Goal: Contribute content: Contribute content

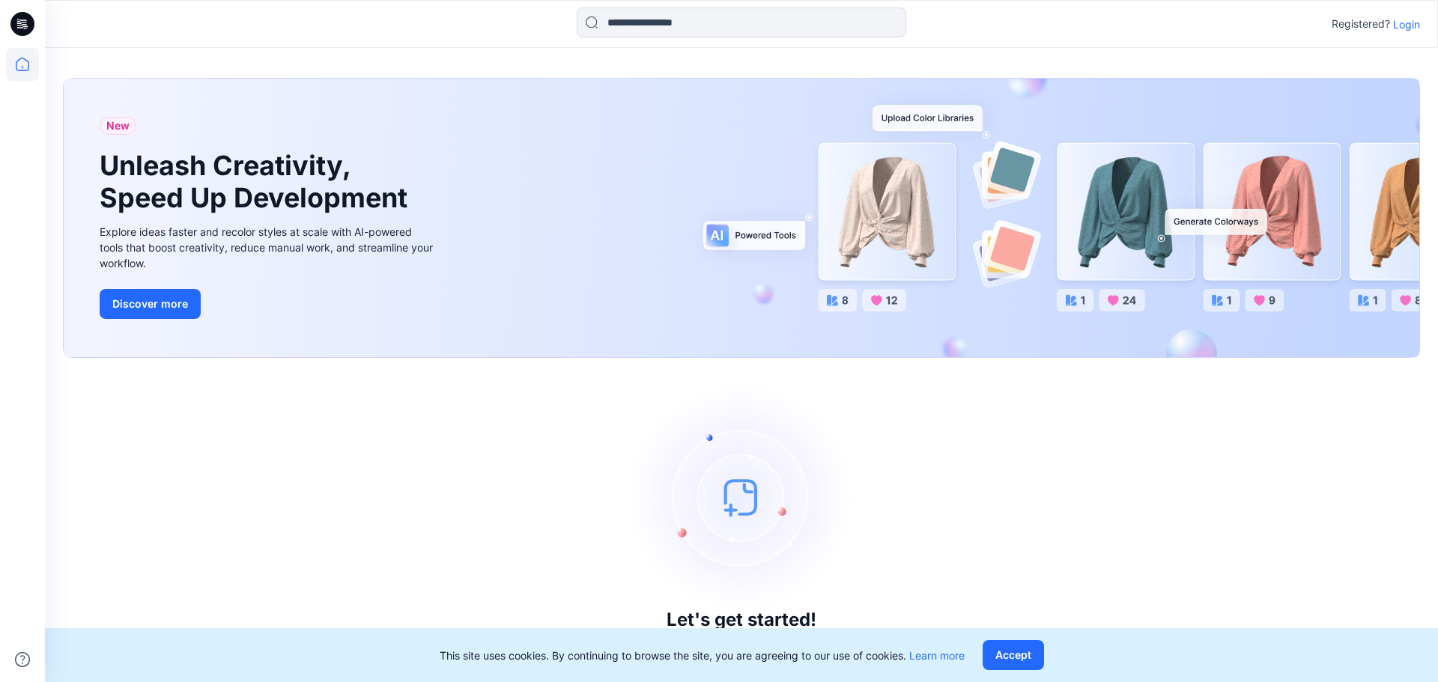
click at [1406, 22] on p "Login" at bounding box center [1406, 24] width 27 height 16
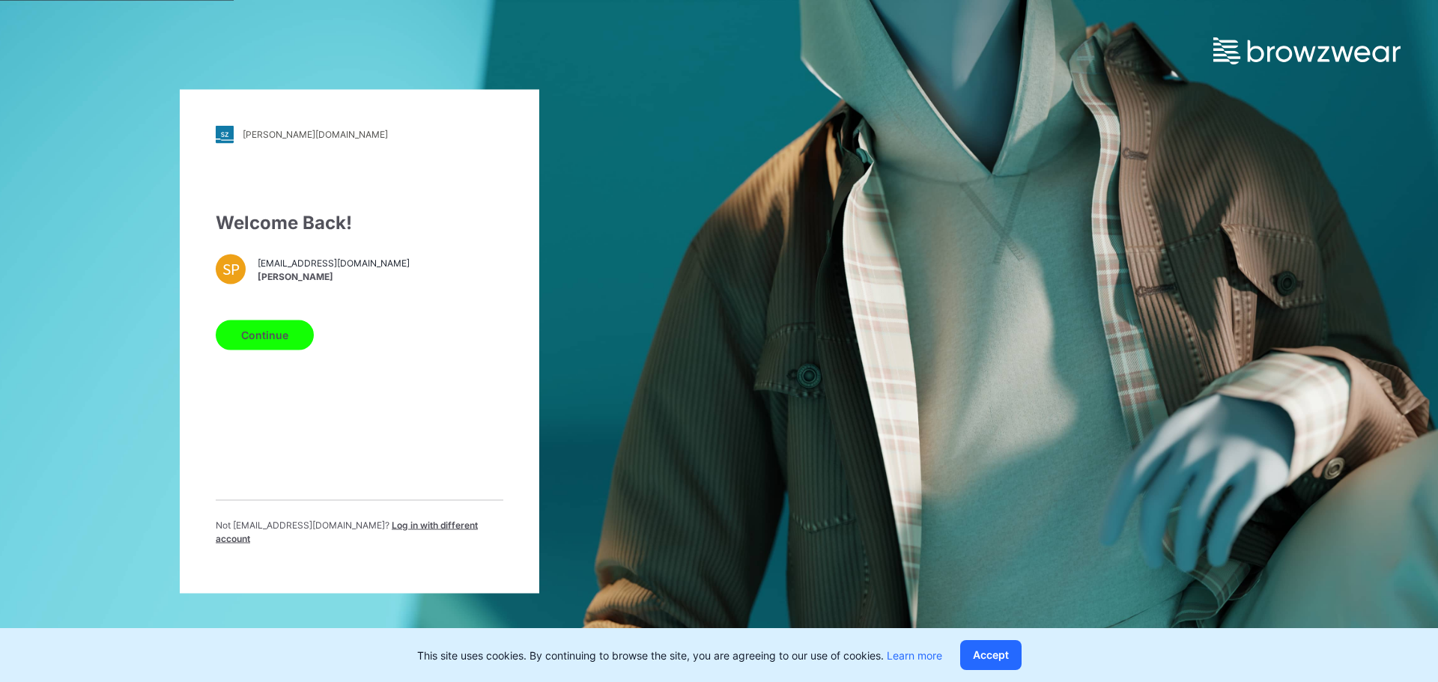
click at [262, 344] on button "Continue" at bounding box center [265, 335] width 98 height 30
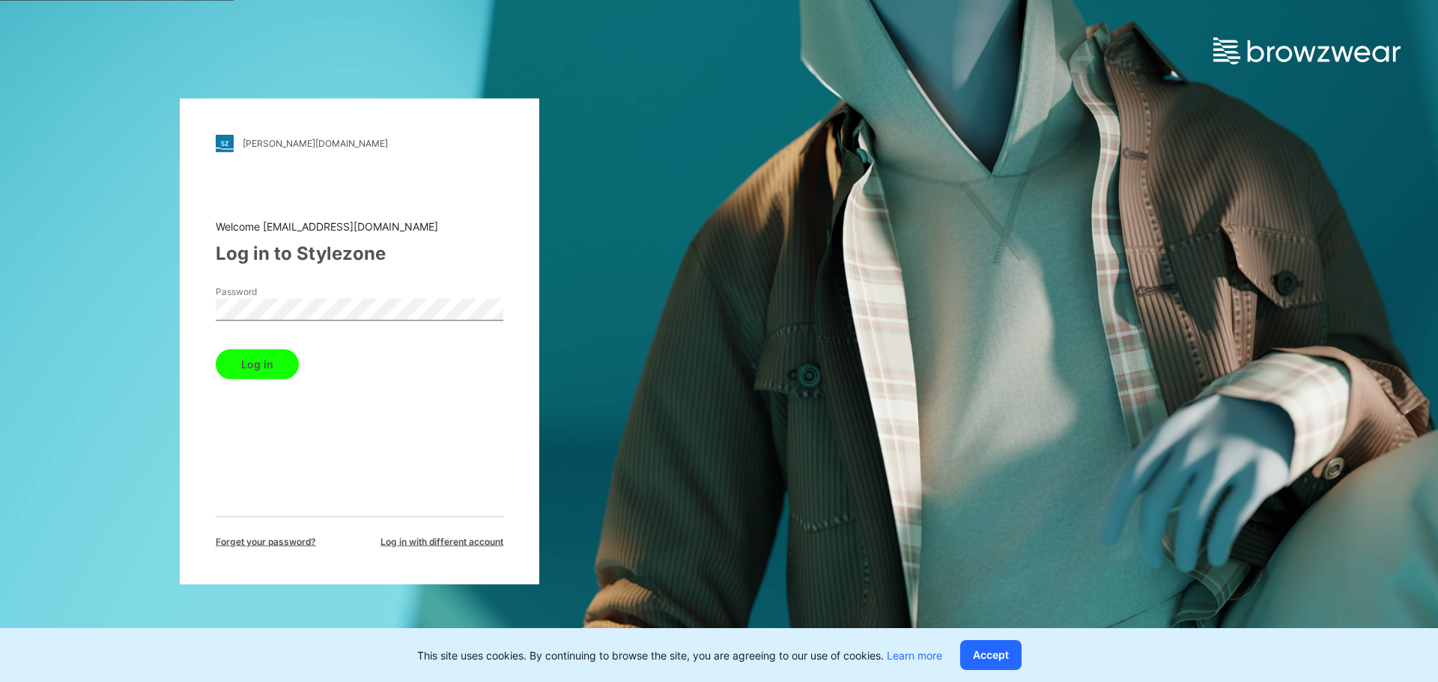
click at [272, 358] on button "Log in" at bounding box center [257, 364] width 83 height 30
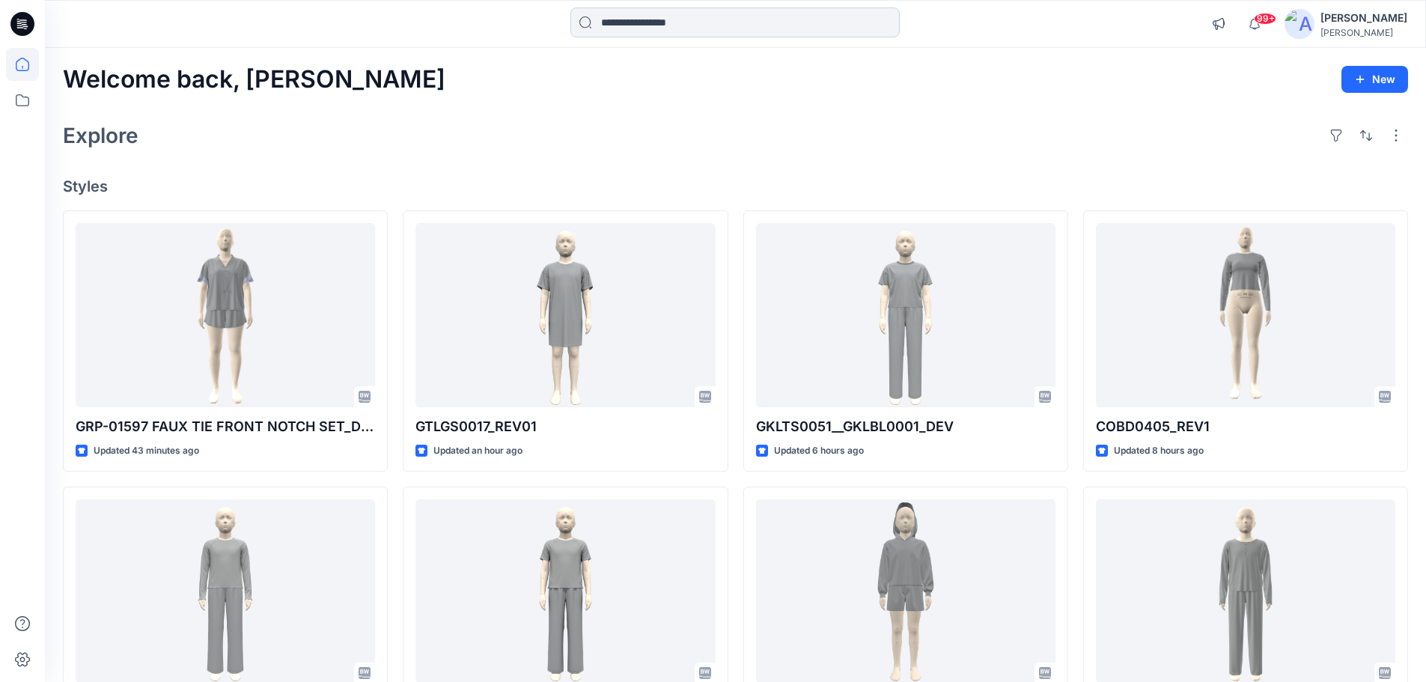
click at [758, 25] on input at bounding box center [735, 22] width 329 height 30
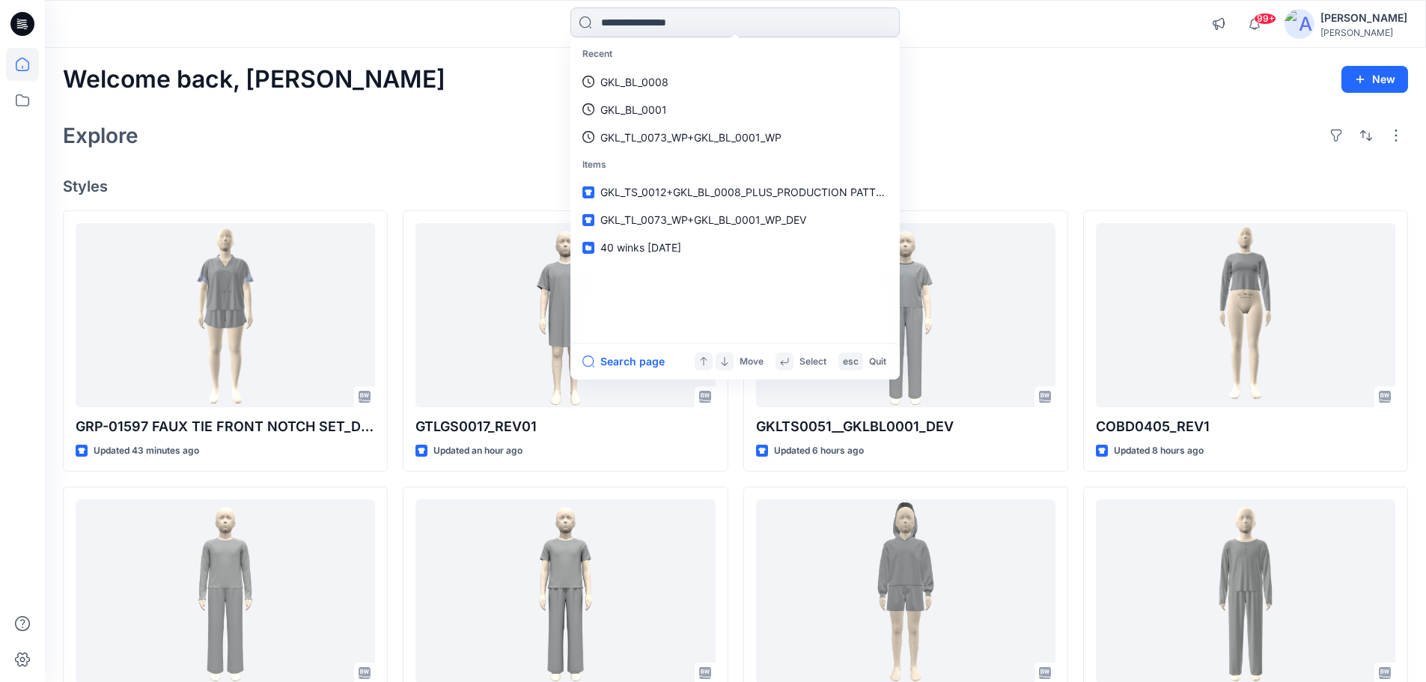
paste input "**********"
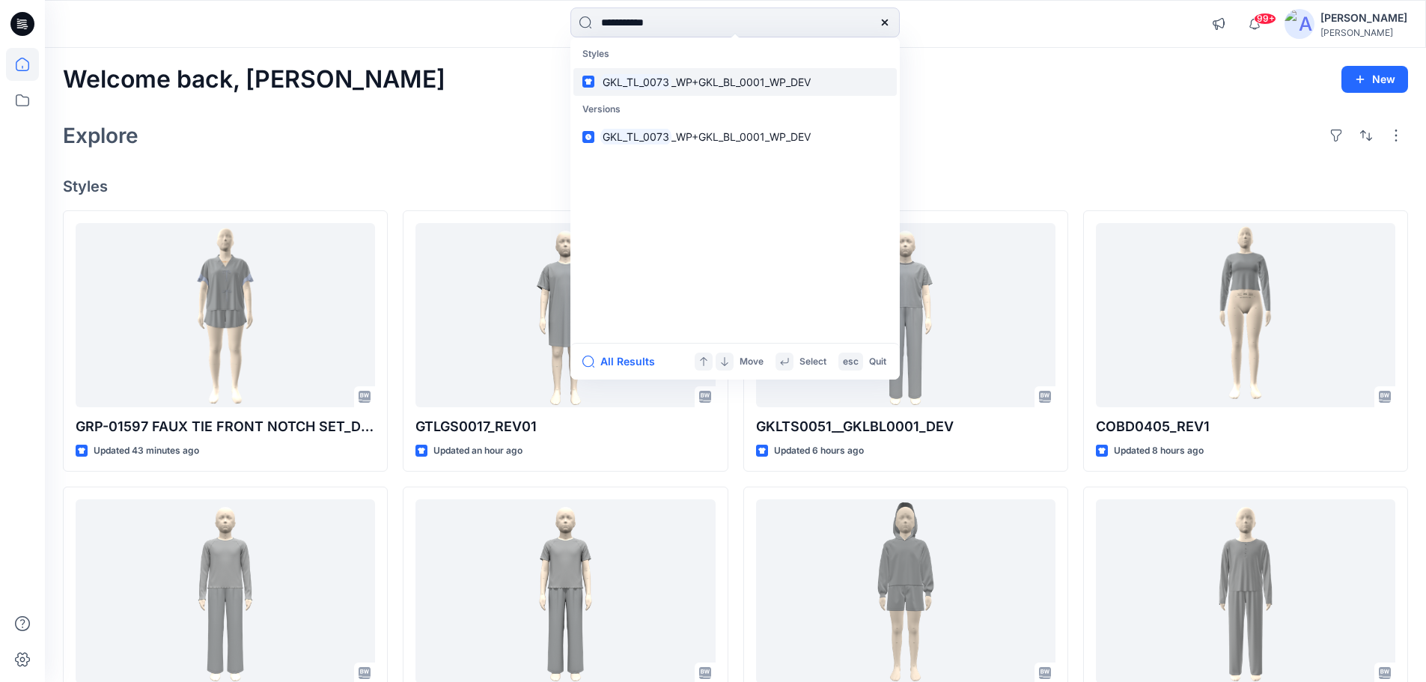
type input "**********"
click at [675, 80] on span "_WP+GKL_BL_0001_WP_DEV" at bounding box center [741, 82] width 139 height 13
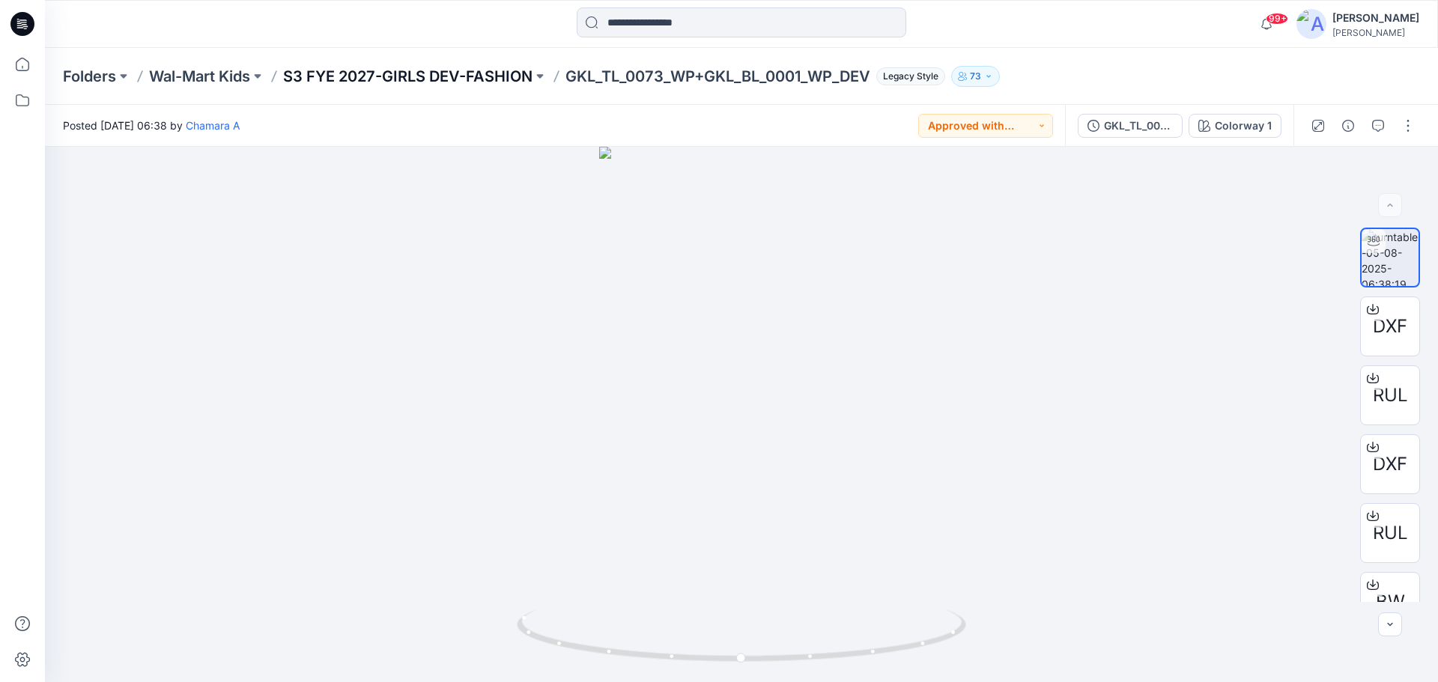
click at [410, 78] on p "S3 FYE 2027-GIRLS DEV-FASHION" at bounding box center [407, 76] width 249 height 21
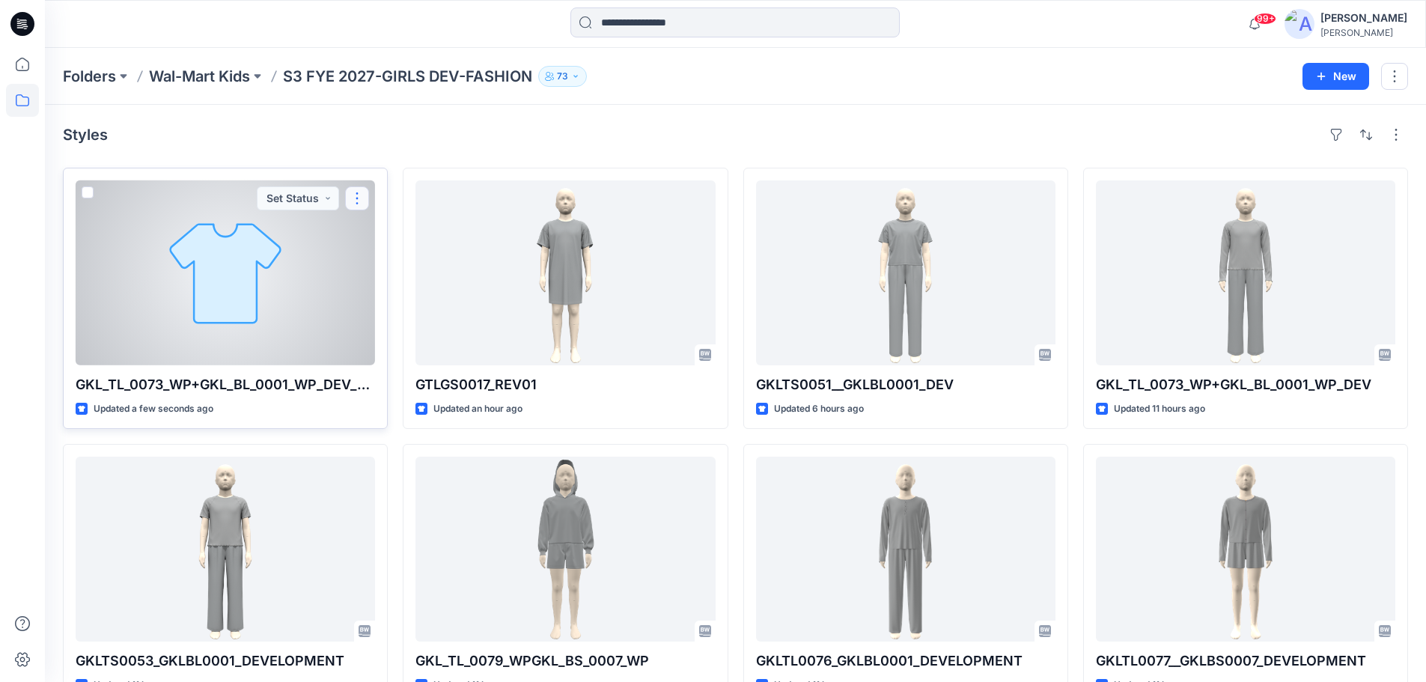
click at [356, 201] on button "button" at bounding box center [357, 198] width 24 height 24
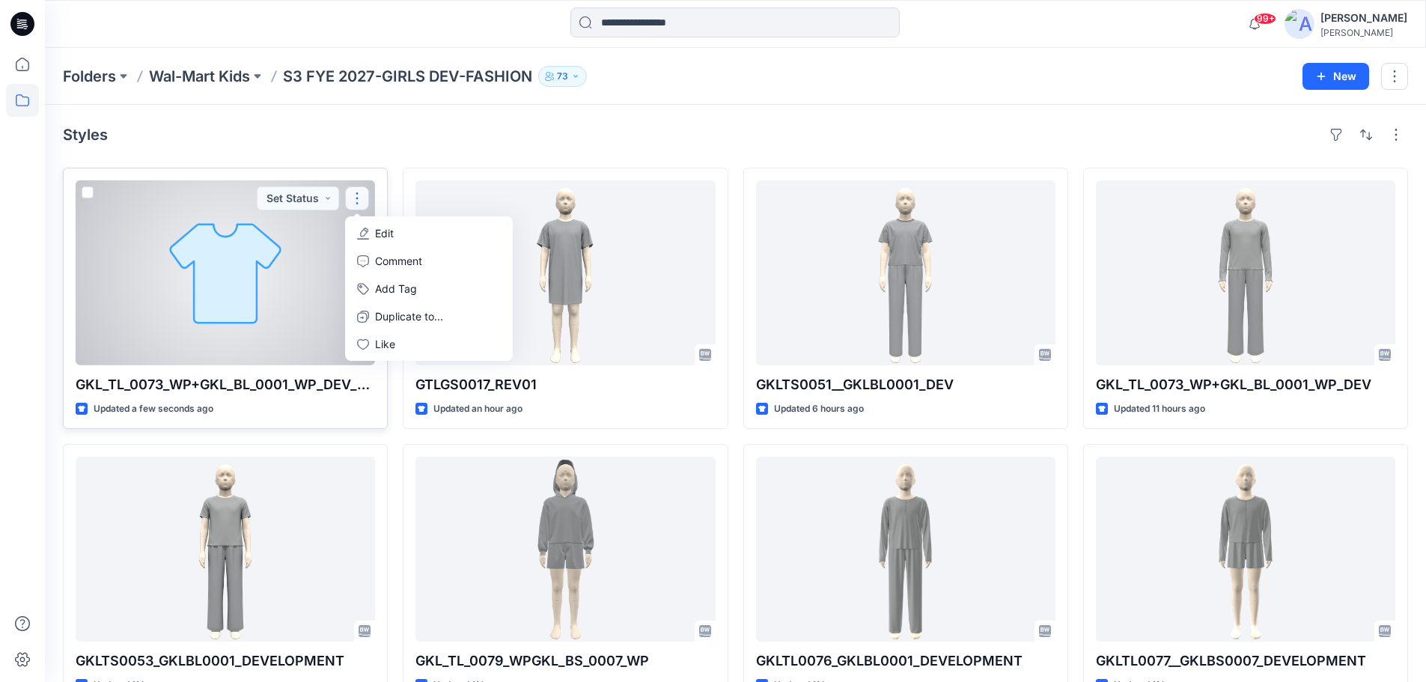
click at [380, 232] on p "Edit" at bounding box center [384, 233] width 19 height 16
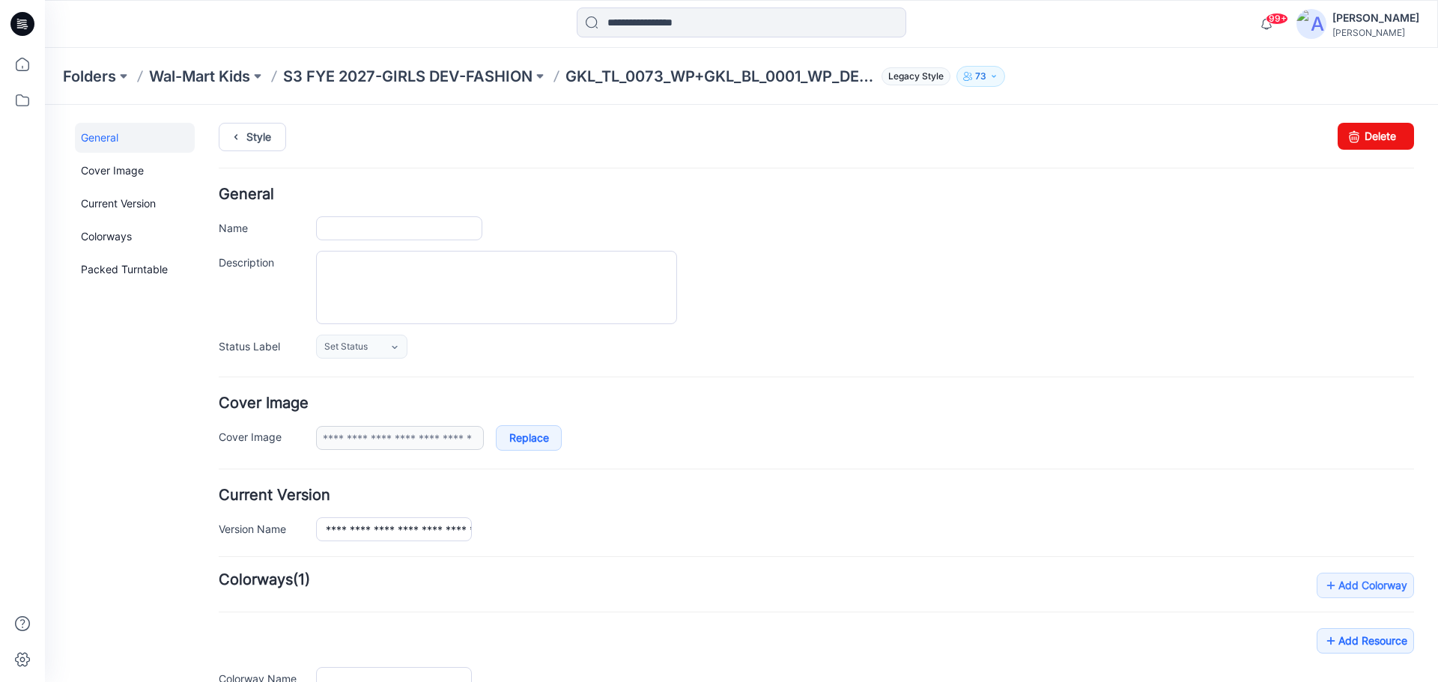
type input "**********"
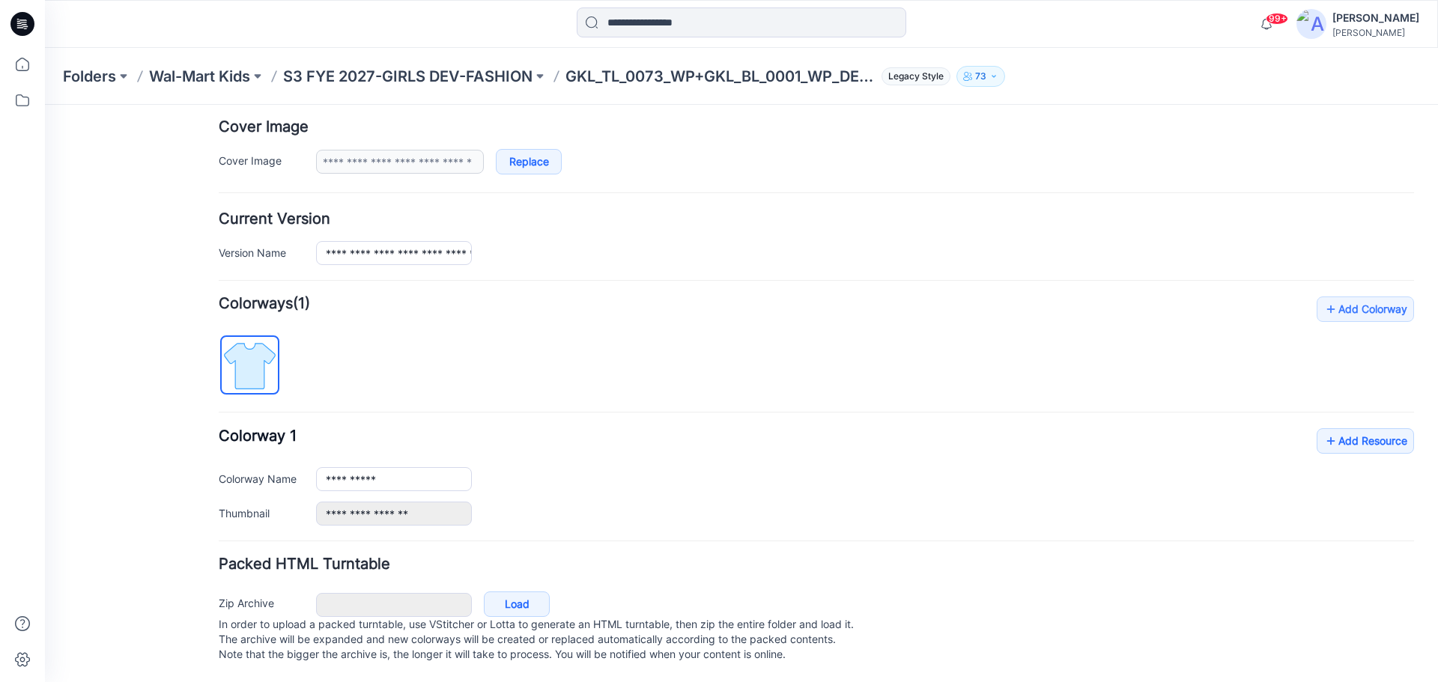
scroll to position [291, 0]
click at [1333, 428] on link "Add Resource" at bounding box center [1364, 440] width 97 height 25
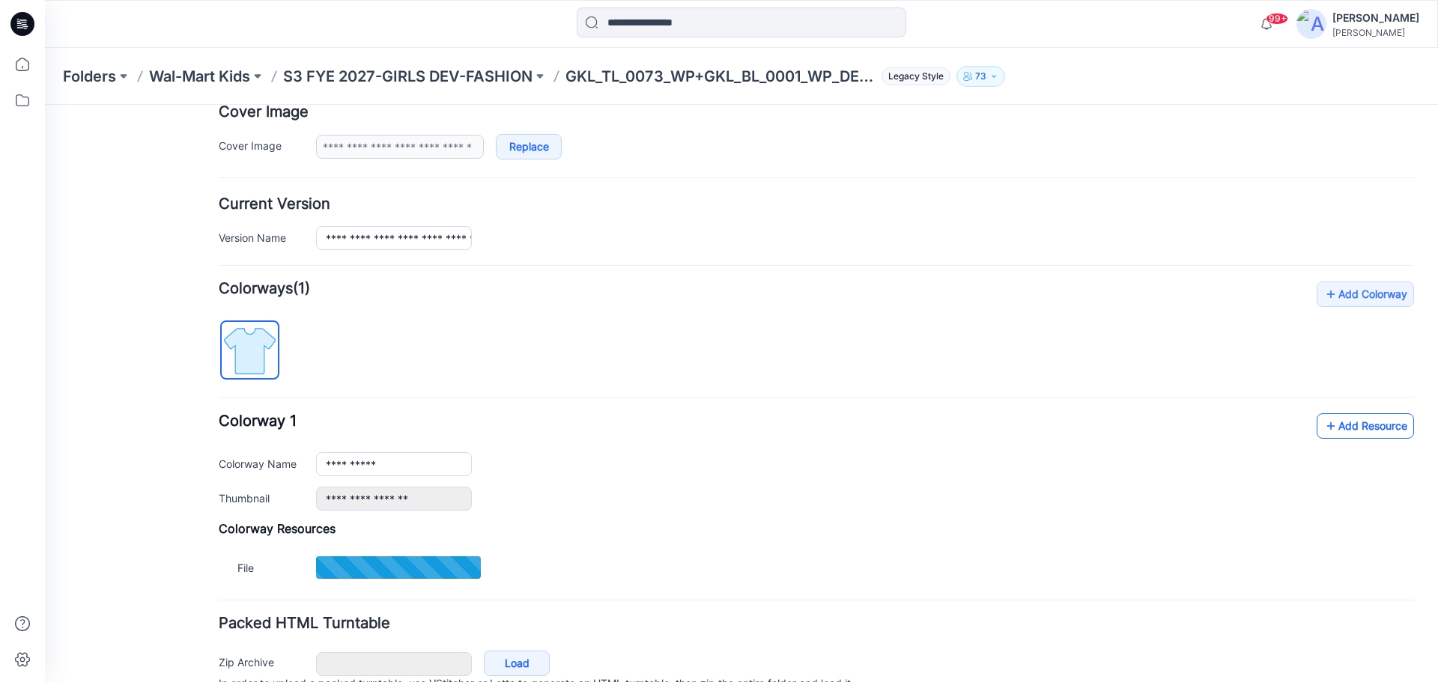
click at [1335, 429] on link "Add Resource" at bounding box center [1364, 425] width 97 height 25
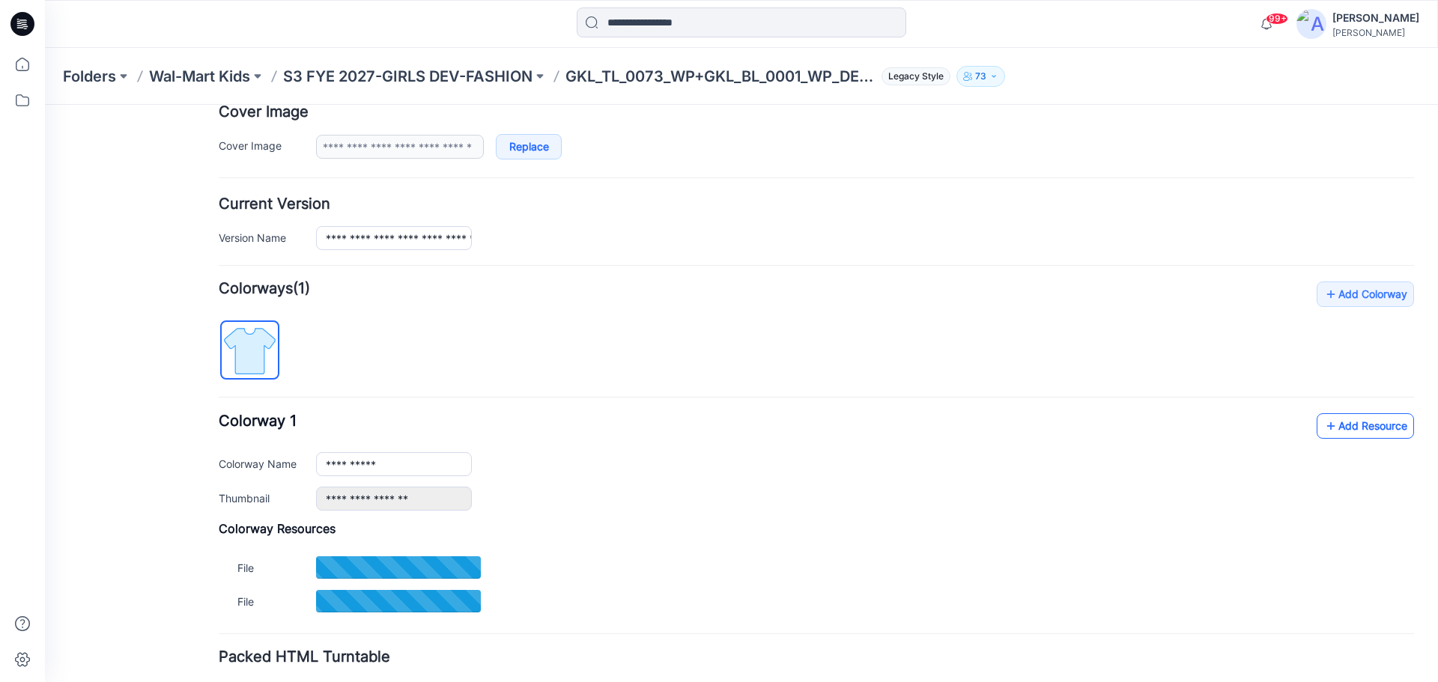
click at [1339, 430] on link "Add Resource" at bounding box center [1364, 425] width 97 height 25
click at [1332, 430] on link "Add Resource" at bounding box center [1364, 425] width 97 height 25
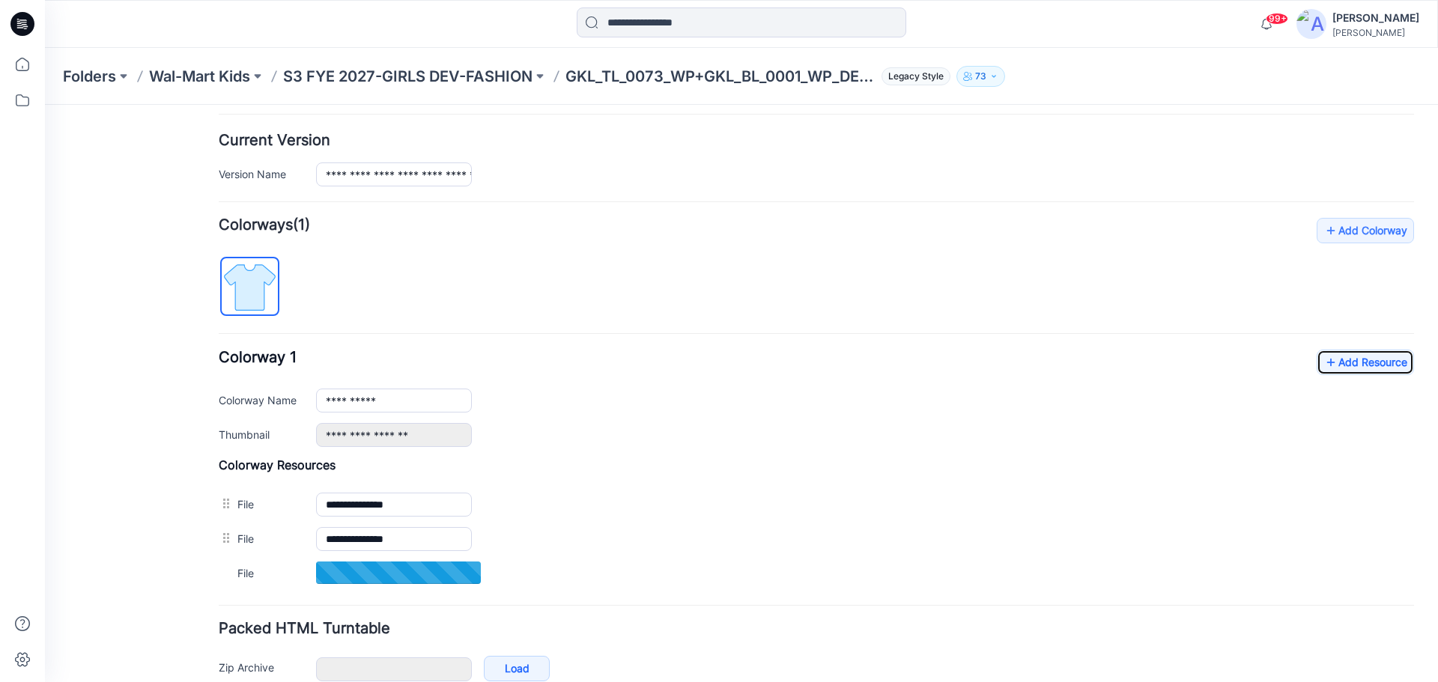
scroll to position [366, 0]
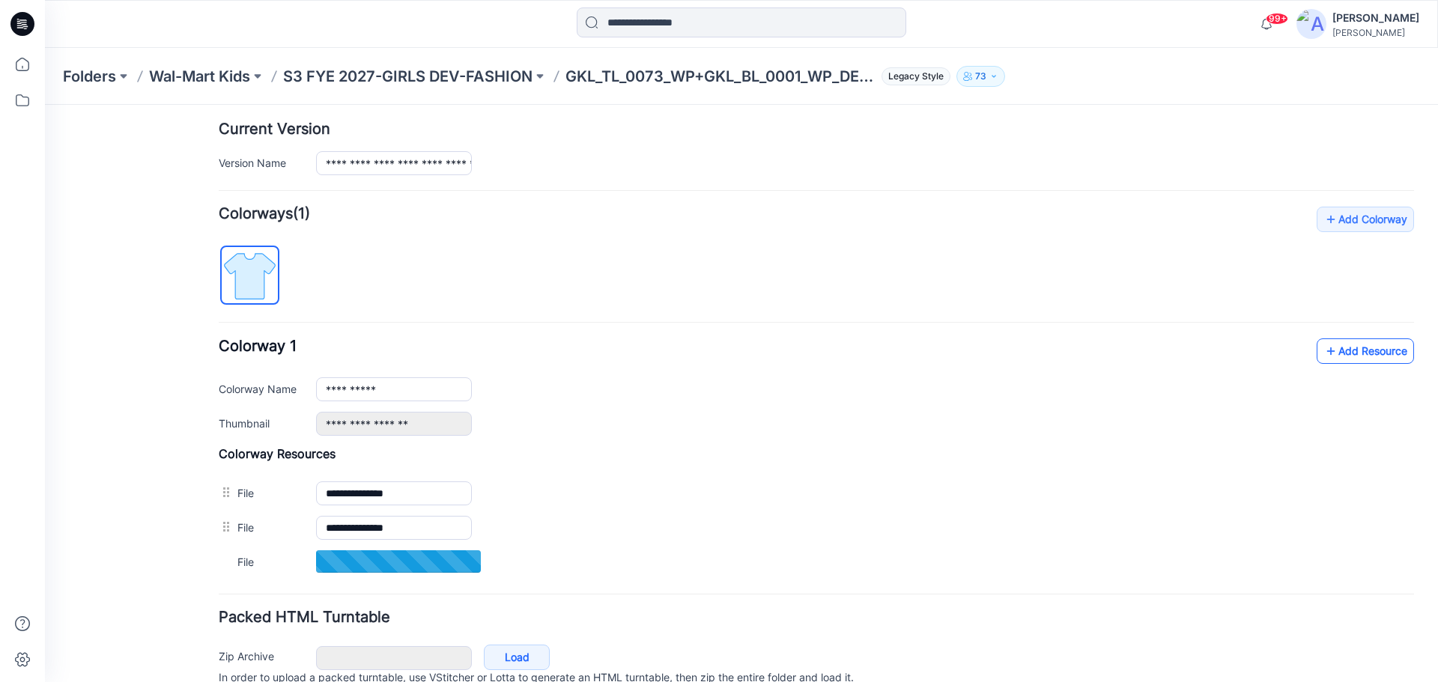
click at [1334, 360] on link "Add Resource" at bounding box center [1364, 350] width 97 height 25
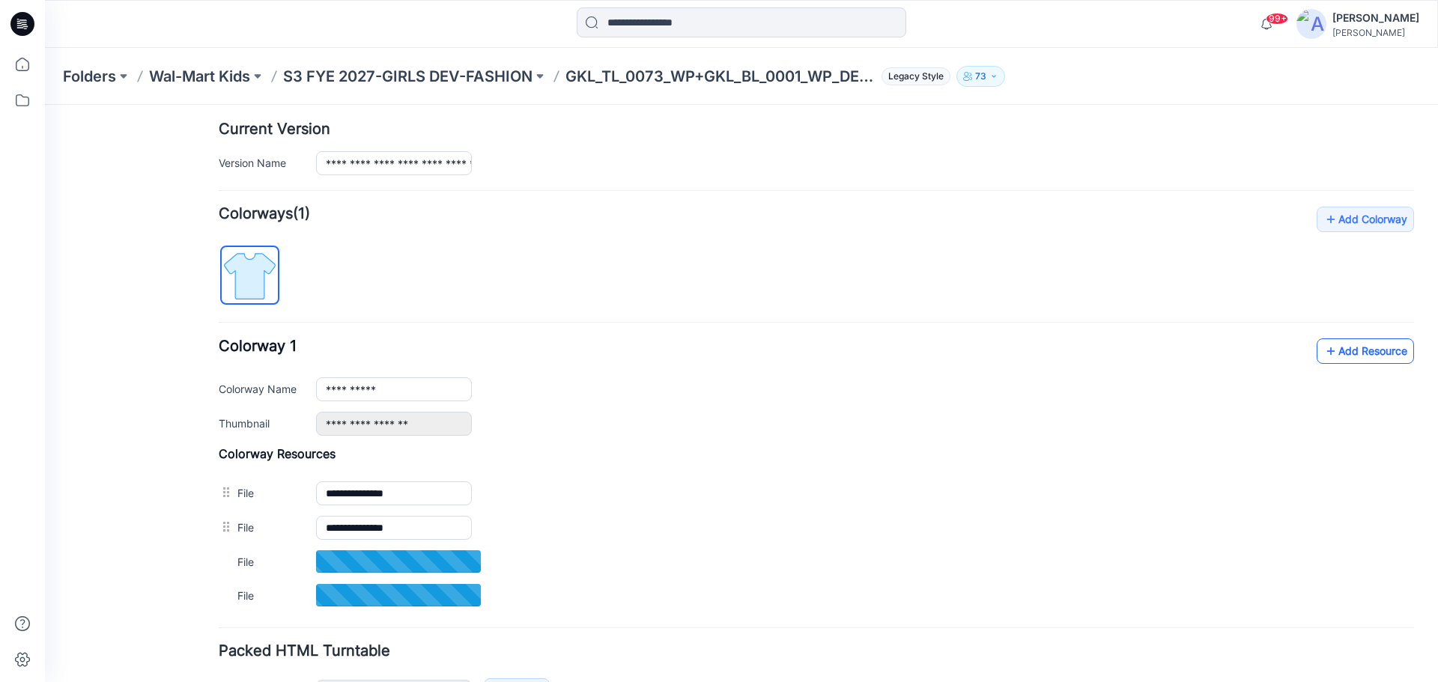
click at [1332, 350] on link "Add Resource" at bounding box center [1364, 350] width 97 height 25
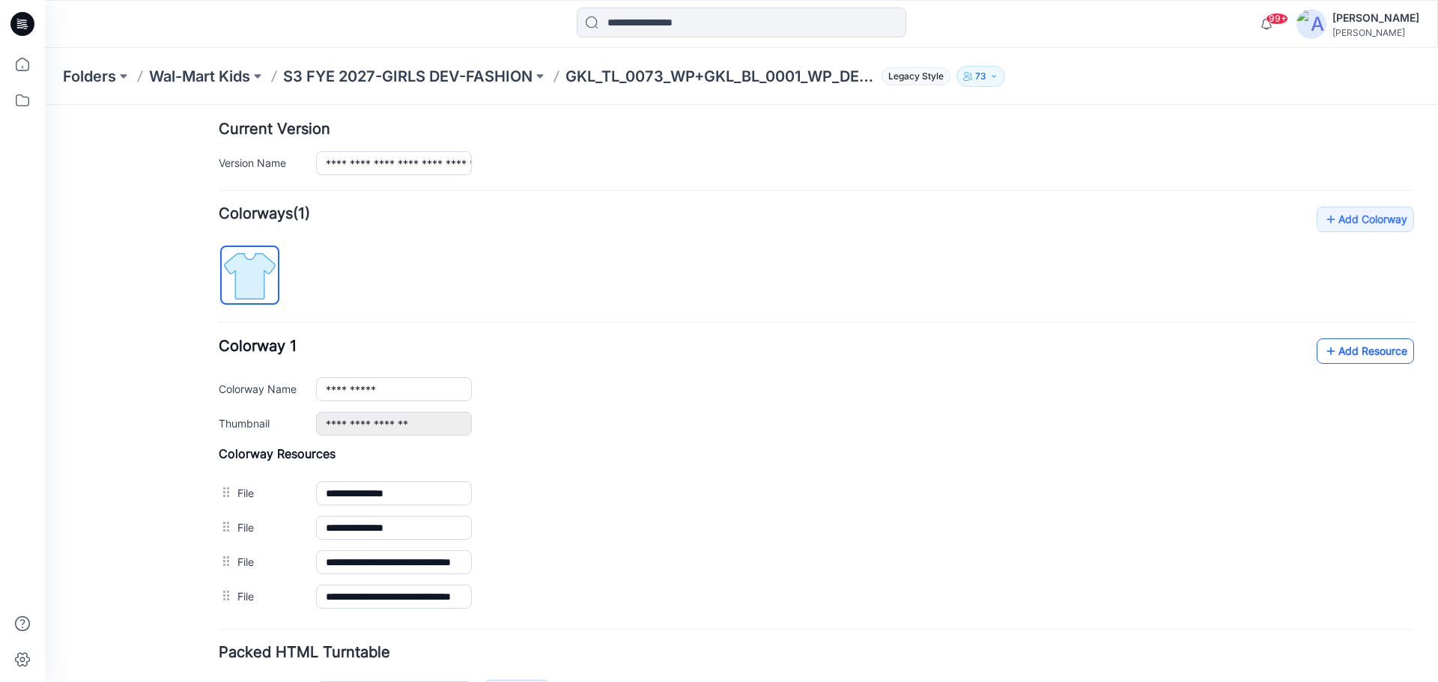
click at [1345, 355] on link "Add Resource" at bounding box center [1364, 350] width 97 height 25
click at [1336, 353] on link "Add Resource" at bounding box center [1364, 350] width 97 height 25
